Goal: Task Accomplishment & Management: Use online tool/utility

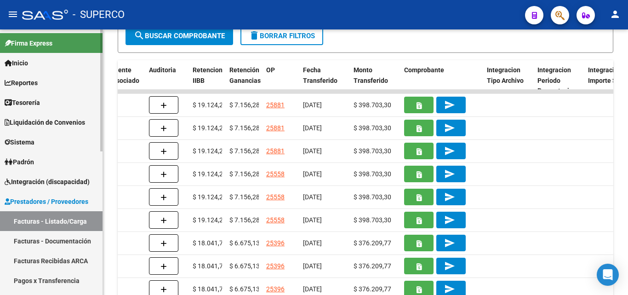
click at [62, 119] on span "Liquidación de Convenios" at bounding box center [45, 122] width 80 height 10
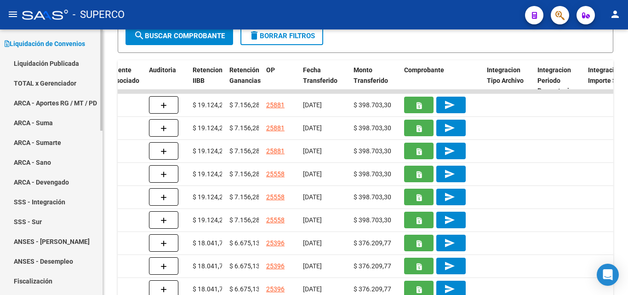
scroll to position [92, 0]
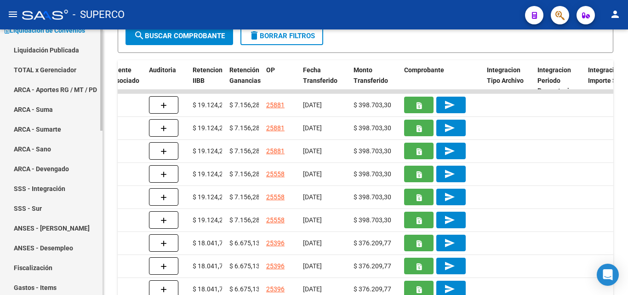
click at [61, 70] on link "TOTAL x Gerenciador" at bounding box center [51, 70] width 102 height 20
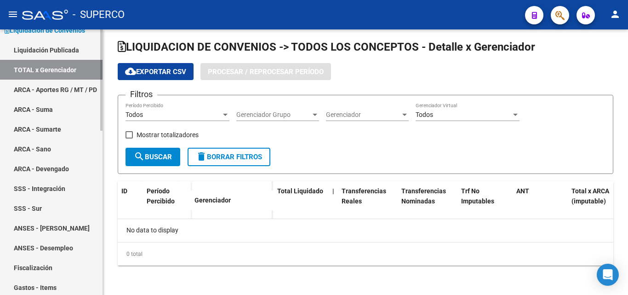
scroll to position [5, 0]
checkbox input "true"
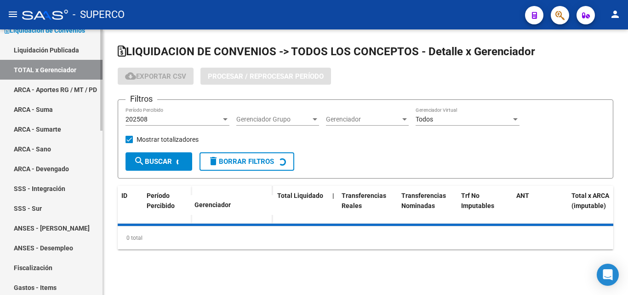
scroll to position [0, 0]
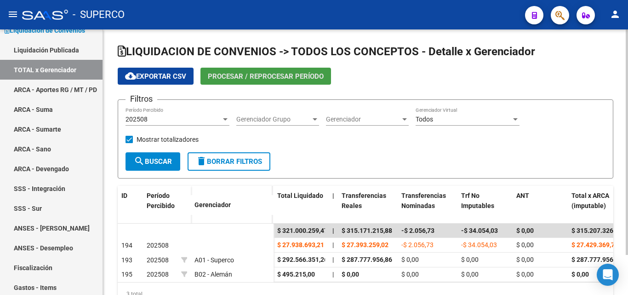
click at [258, 78] on span "Procesar / Reprocesar período" at bounding box center [266, 76] width 116 height 8
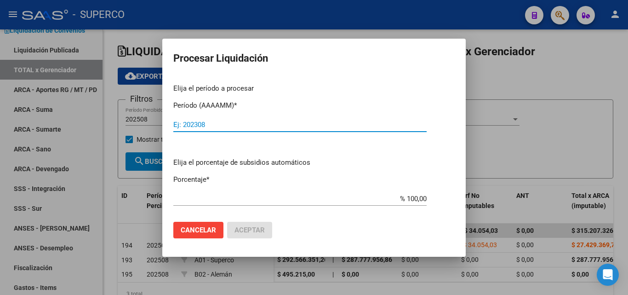
click at [211, 125] on input "Ej: 202308" at bounding box center [299, 124] width 253 height 8
type input "202509"
click at [256, 229] on span "Aceptar" at bounding box center [249, 230] width 30 height 8
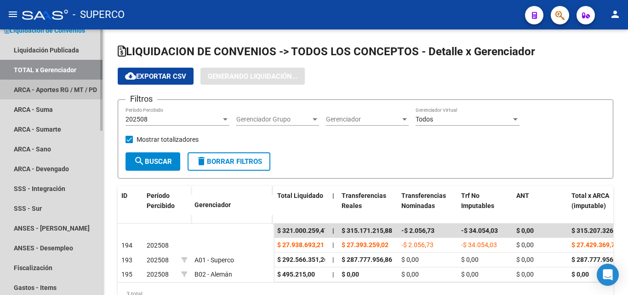
click at [49, 86] on link "ARCA - Aportes RG / MT / PD" at bounding box center [51, 90] width 102 height 20
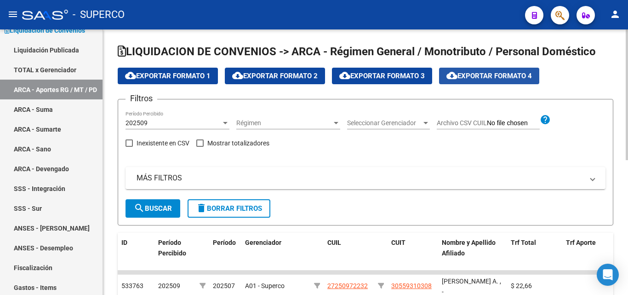
click at [503, 76] on span "cloud_download Exportar Formato 4" at bounding box center [488, 76] width 85 height 8
